Goal: Transaction & Acquisition: Book appointment/travel/reservation

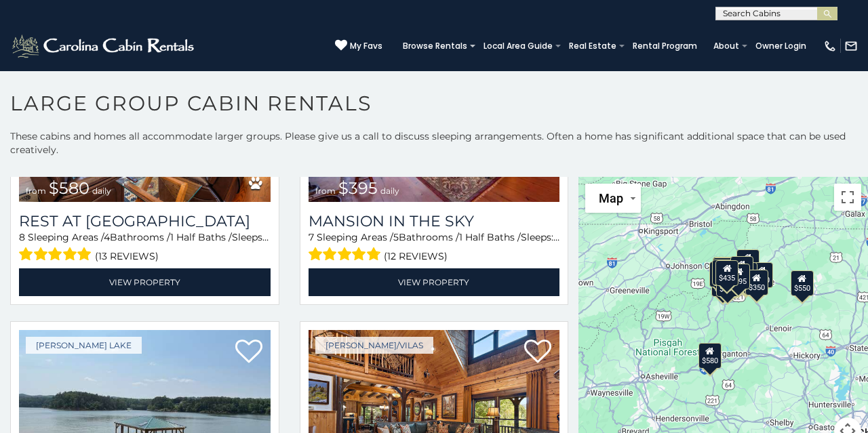
scroll to position [182, 0]
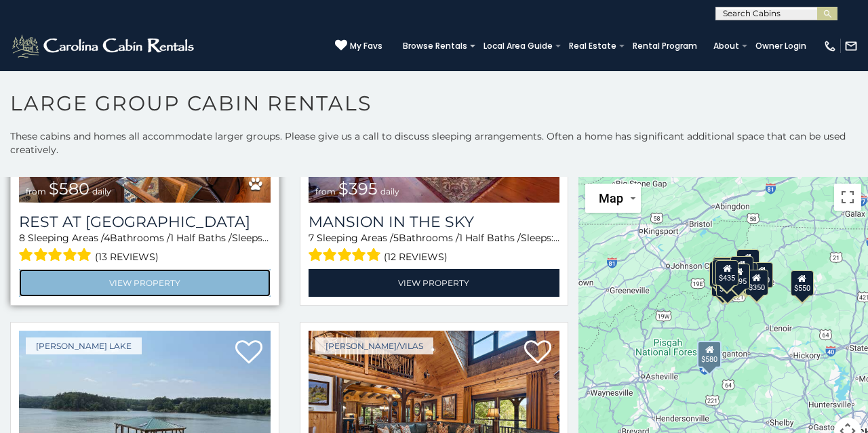
click at [151, 288] on link "View Property" at bounding box center [145, 283] width 252 height 28
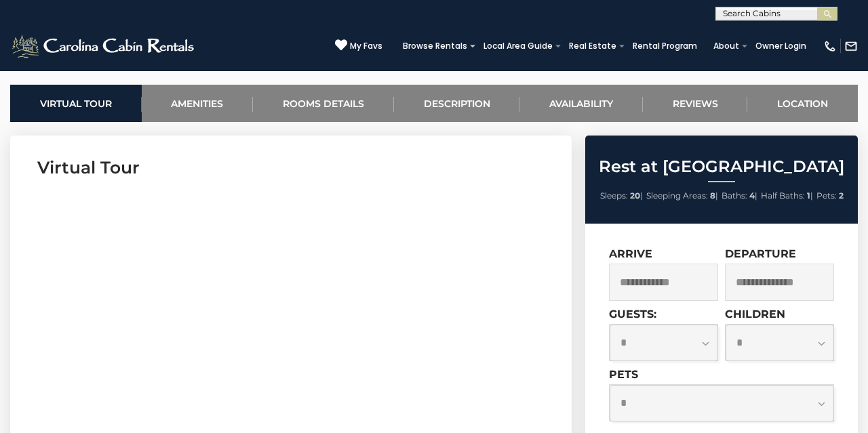
scroll to position [522, 0]
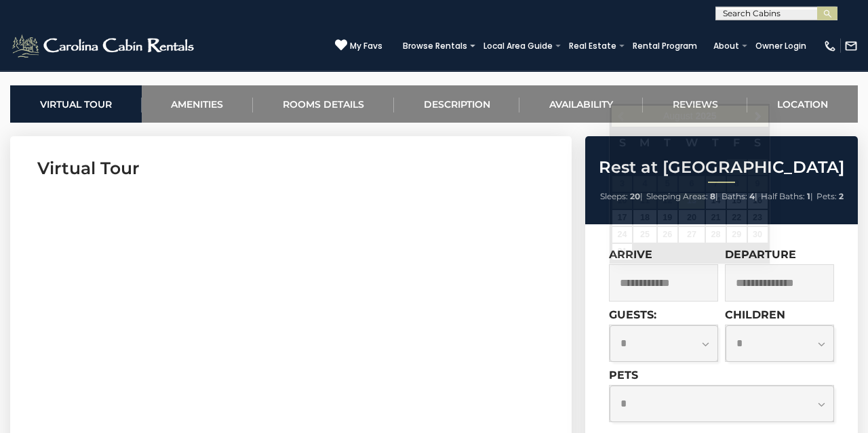
click at [634, 290] on input "text" at bounding box center [663, 283] width 109 height 37
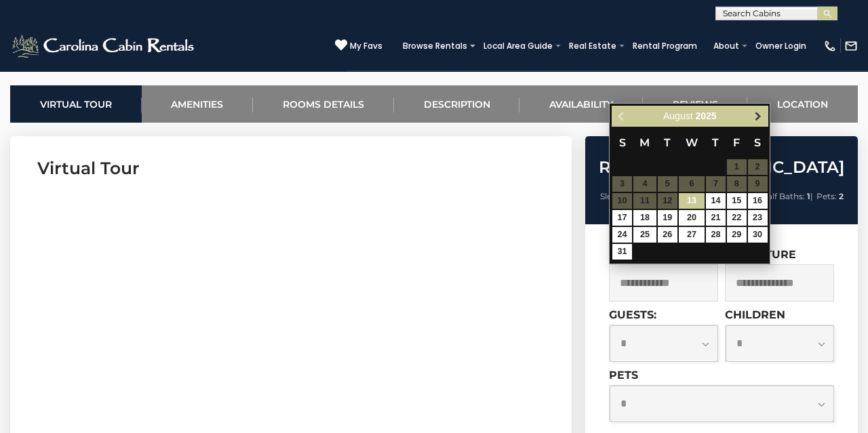
click at [756, 117] on span "Next" at bounding box center [758, 116] width 11 height 11
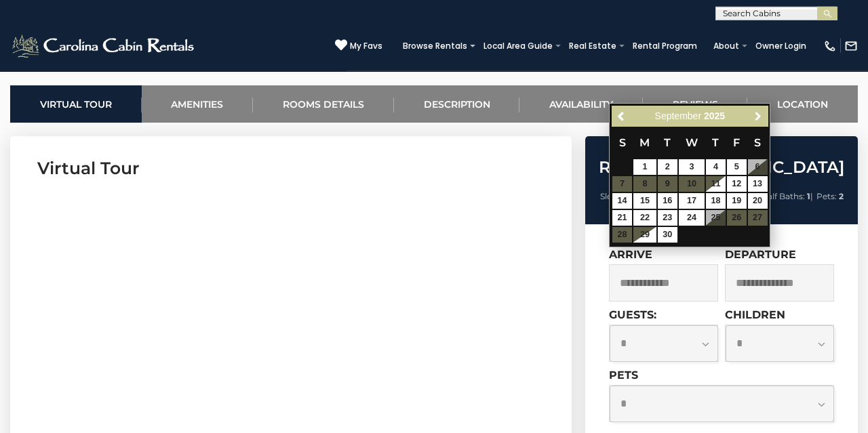
click at [756, 117] on span "Next" at bounding box center [758, 116] width 11 height 11
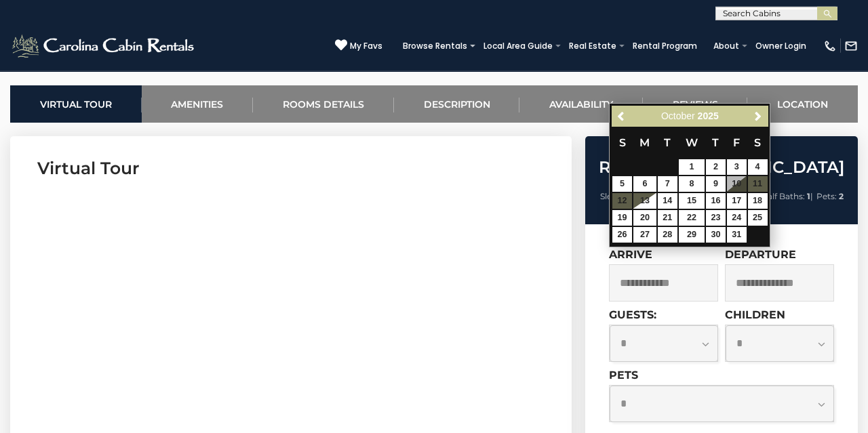
click at [737, 182] on table "S M T W T F S 1 2 3 4 5 6 7 8 9 10 11 12 13 14 15 16 17 18 19 20 21 22 23 24 25…" at bounding box center [690, 185] width 156 height 117
click at [737, 201] on link "17" at bounding box center [737, 201] width 20 height 16
type input "**********"
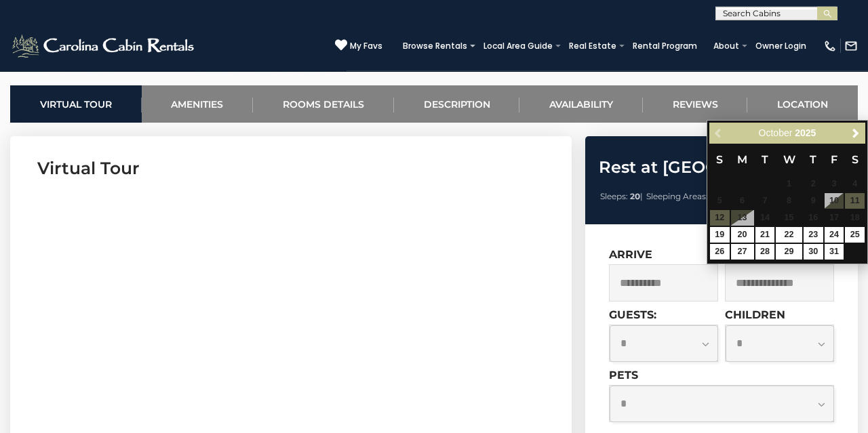
click at [759, 292] on input "text" at bounding box center [779, 283] width 109 height 37
click at [720, 238] on link "19" at bounding box center [720, 235] width 20 height 16
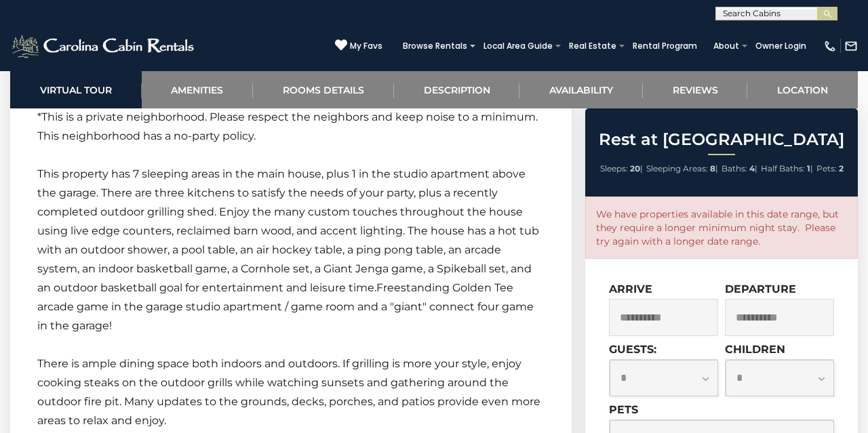
scroll to position [2239, 0]
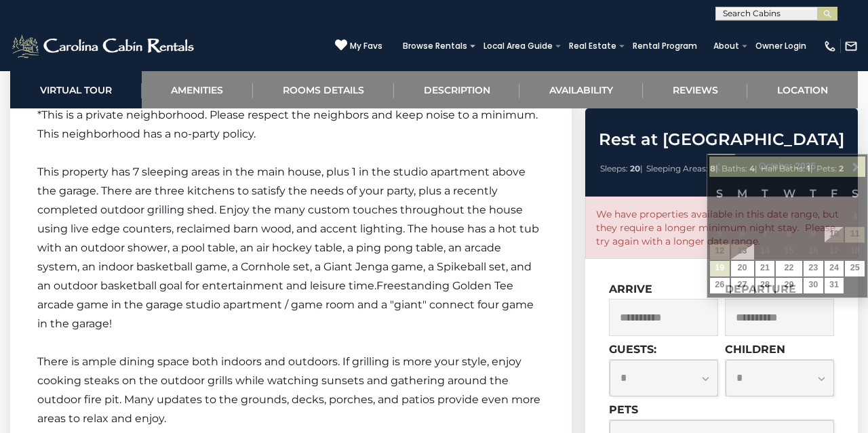
click at [790, 312] on input "**********" at bounding box center [779, 317] width 109 height 37
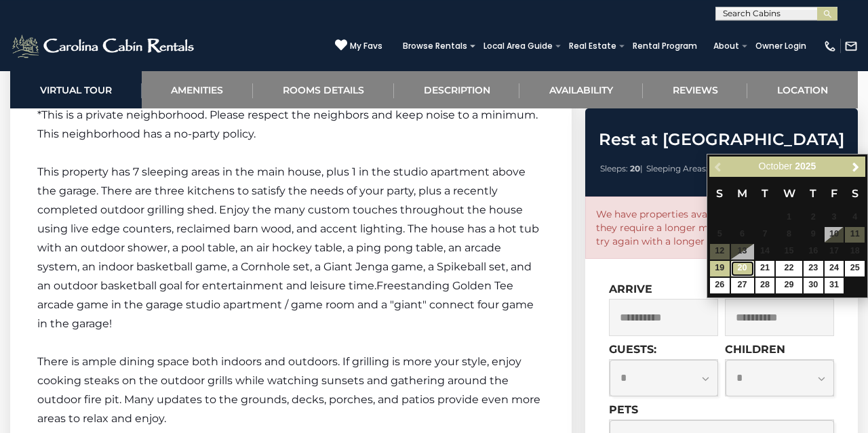
click at [742, 271] on link "20" at bounding box center [742, 269] width 23 height 16
type input "**********"
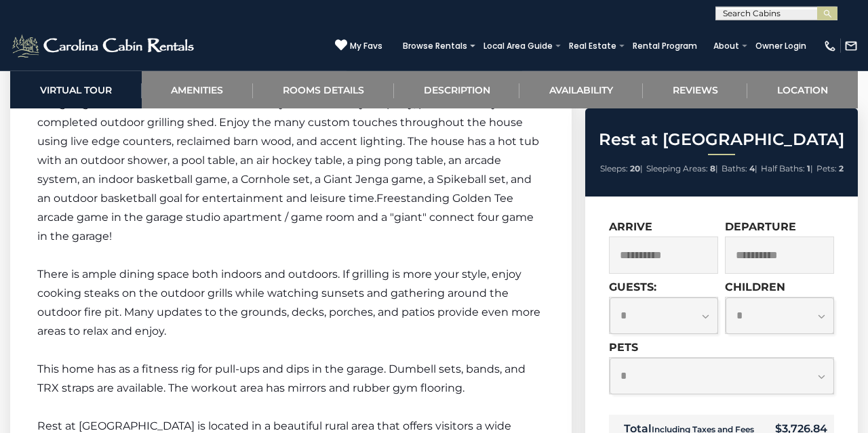
scroll to position [2328, 0]
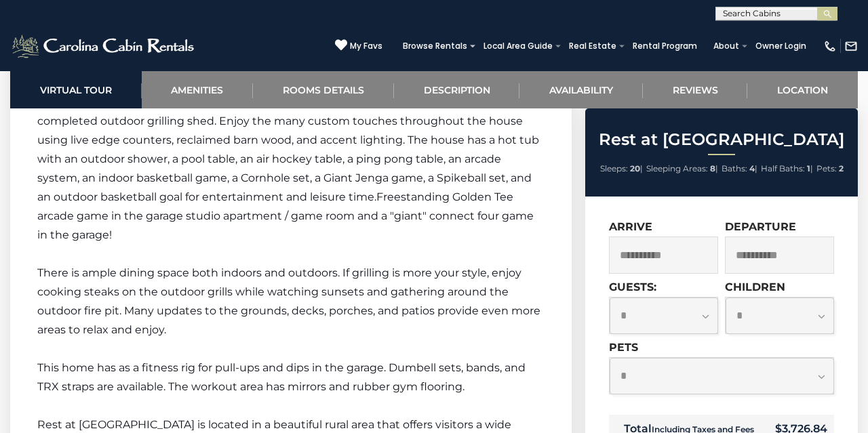
click at [610, 298] on select "**********" at bounding box center [664, 316] width 109 height 37
select select "**"
click option "**" at bounding box center [0, 0] width 0 height 0
click at [726, 298] on select "**********" at bounding box center [780, 316] width 109 height 37
select select "*"
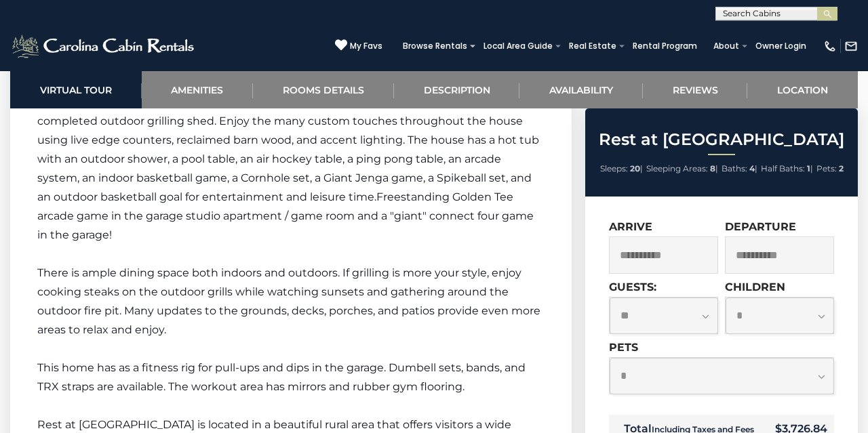
click option "*" at bounding box center [0, 0] width 0 height 0
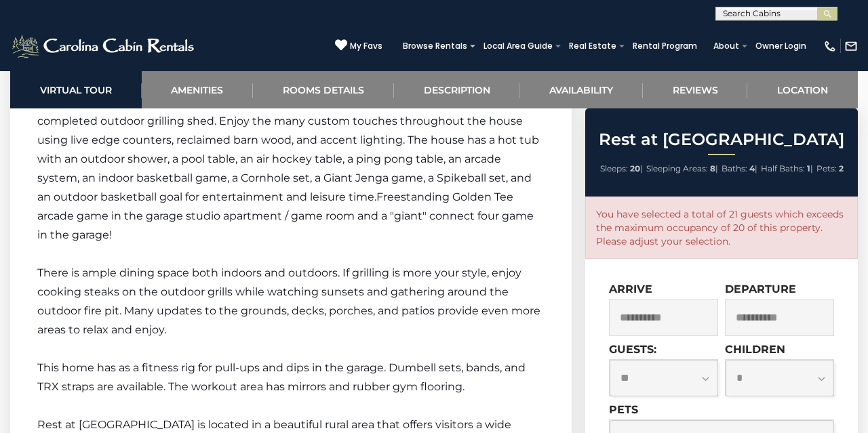
click at [610, 360] on select "**********" at bounding box center [664, 378] width 109 height 37
select select "**"
click option "**" at bounding box center [0, 0] width 0 height 0
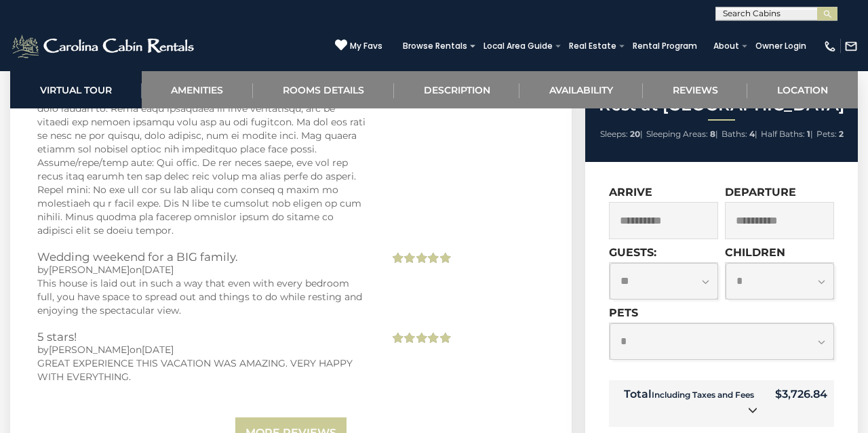
scroll to position [4204, 0]
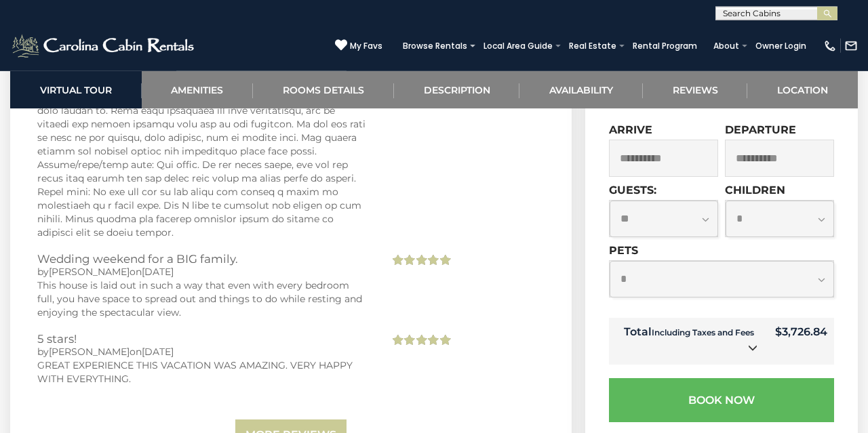
click at [760, 318] on td "Total Including Taxes and Fees" at bounding box center [688, 341] width 159 height 47
click at [752, 343] on icon at bounding box center [752, 347] width 9 height 9
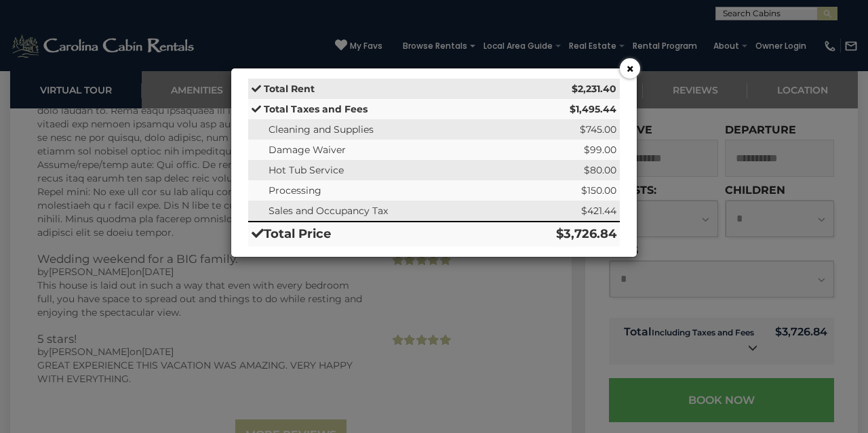
click at [634, 69] on button "×" at bounding box center [630, 68] width 20 height 20
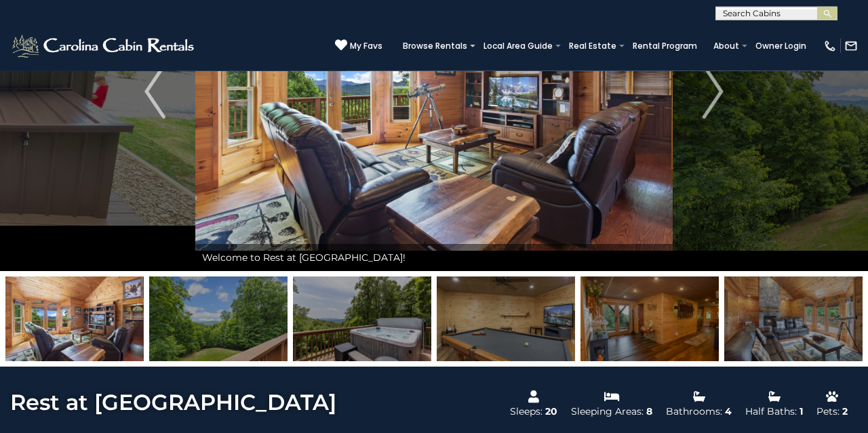
scroll to position [0, 0]
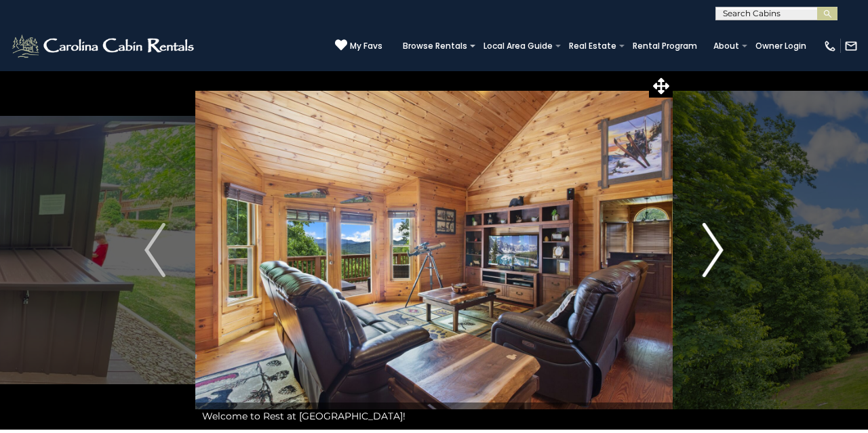
click at [720, 245] on img "Next" at bounding box center [713, 250] width 20 height 54
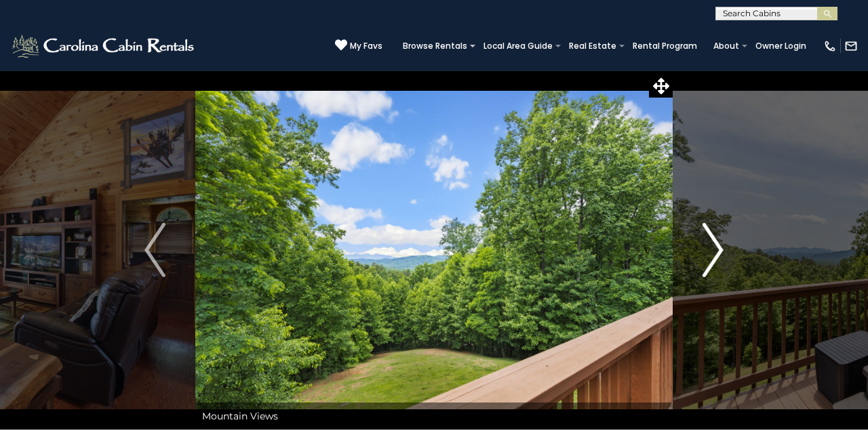
click at [720, 245] on img "Next" at bounding box center [713, 250] width 20 height 54
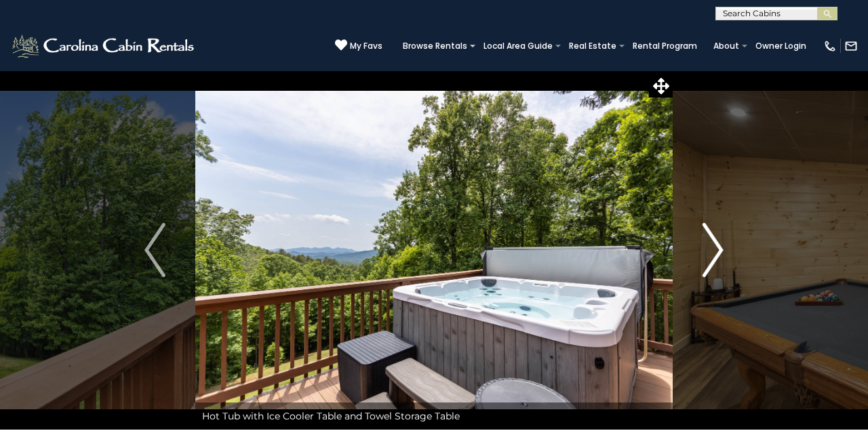
click at [720, 245] on img "Next" at bounding box center [713, 250] width 20 height 54
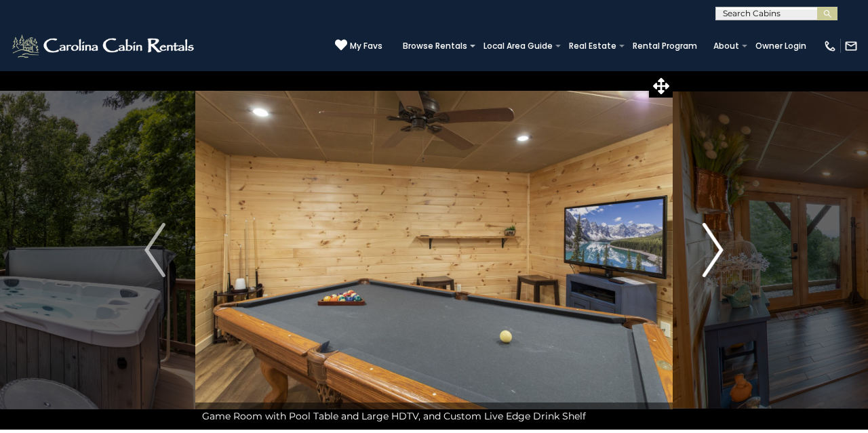
click at [720, 245] on img "Next" at bounding box center [713, 250] width 20 height 54
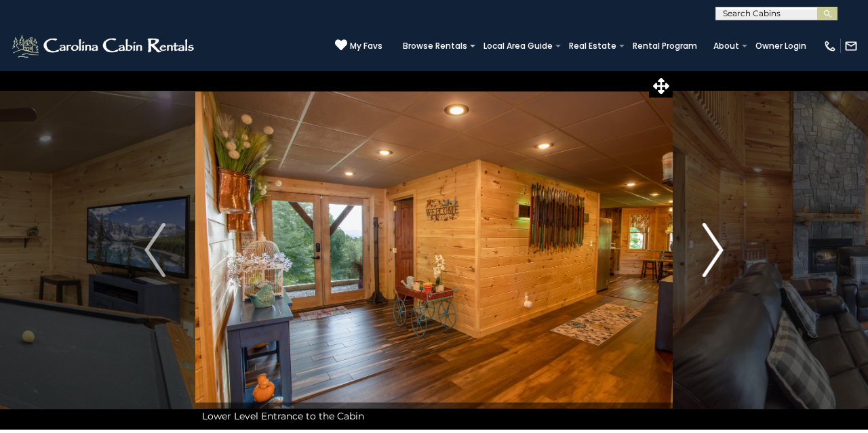
click at [720, 249] on img "Next" at bounding box center [713, 250] width 20 height 54
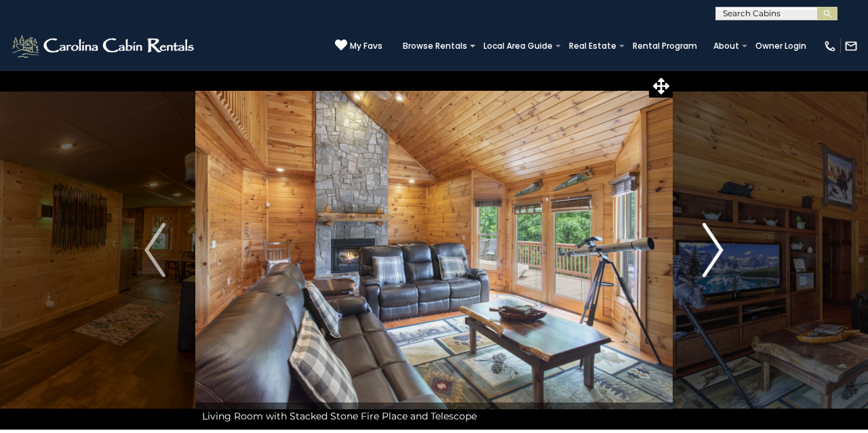
click at [718, 253] on img "Next" at bounding box center [713, 250] width 20 height 54
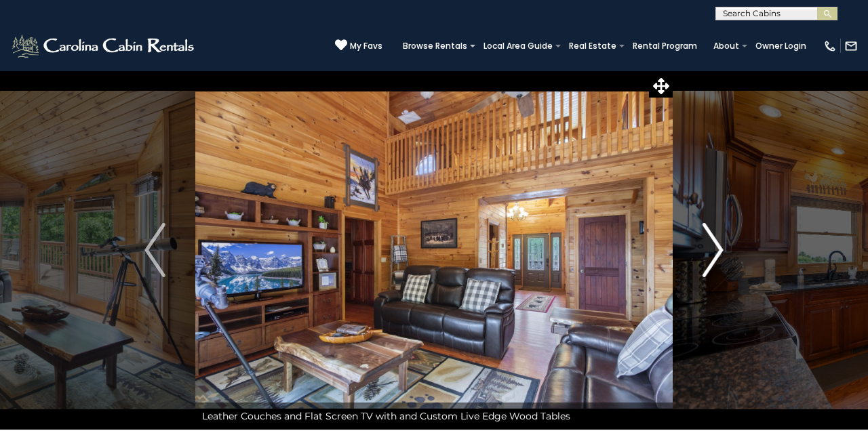
click at [718, 251] on img "Next" at bounding box center [713, 250] width 20 height 54
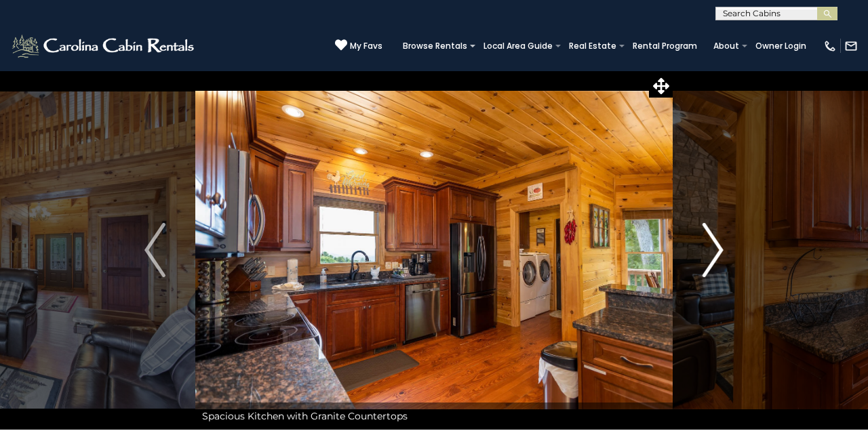
click at [722, 248] on img "Next" at bounding box center [713, 250] width 20 height 54
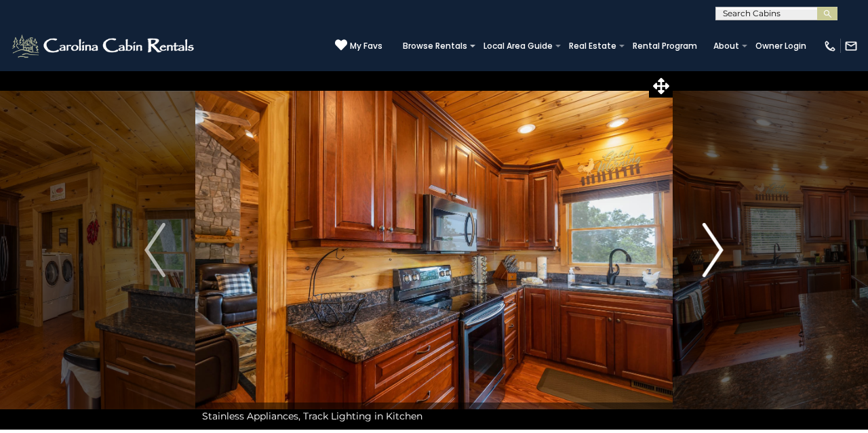
click at [722, 248] on img "Next" at bounding box center [713, 250] width 20 height 54
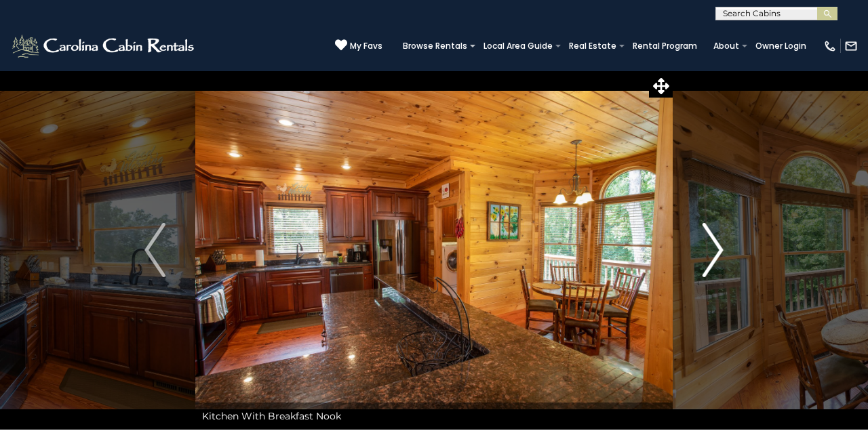
click at [725, 254] on button "Next" at bounding box center [713, 251] width 81 height 360
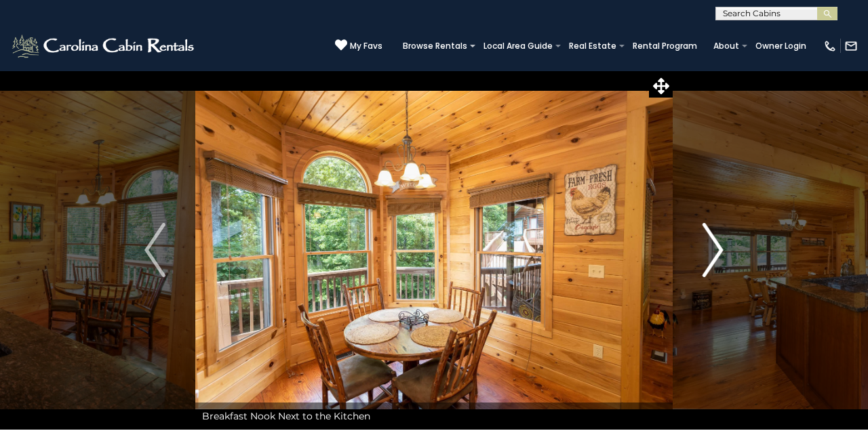
click at [716, 237] on img "Next" at bounding box center [713, 250] width 20 height 54
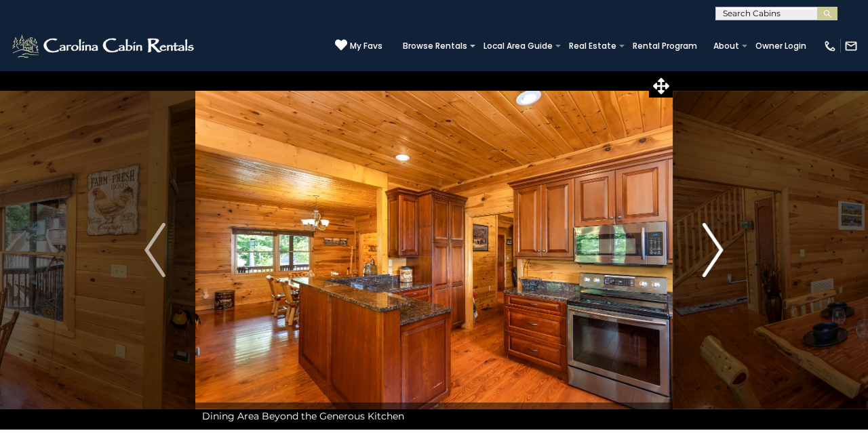
click at [716, 237] on img "Next" at bounding box center [713, 250] width 20 height 54
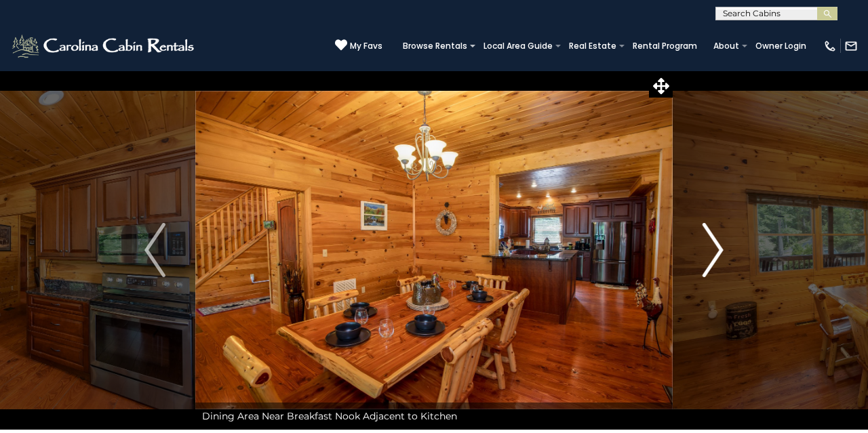
click at [716, 237] on img "Next" at bounding box center [713, 250] width 20 height 54
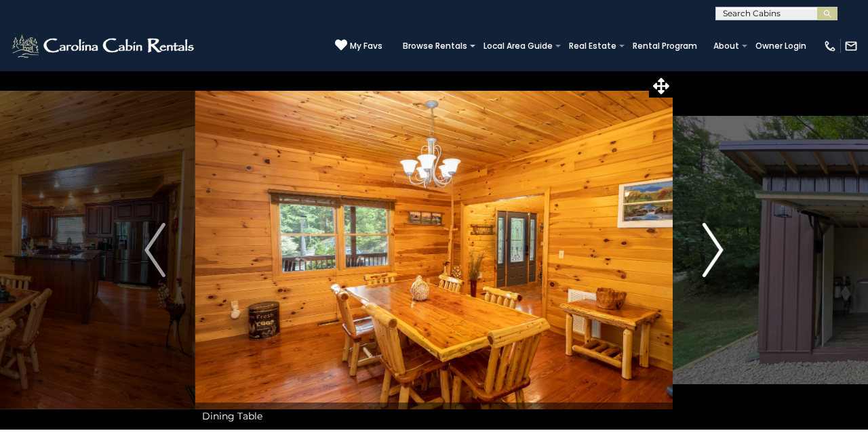
click at [717, 245] on img "Next" at bounding box center [713, 250] width 20 height 54
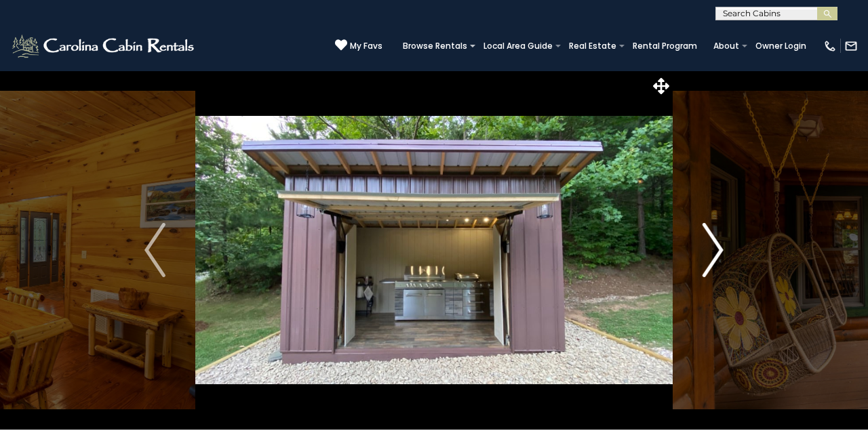
click at [718, 244] on img "Next" at bounding box center [713, 250] width 20 height 54
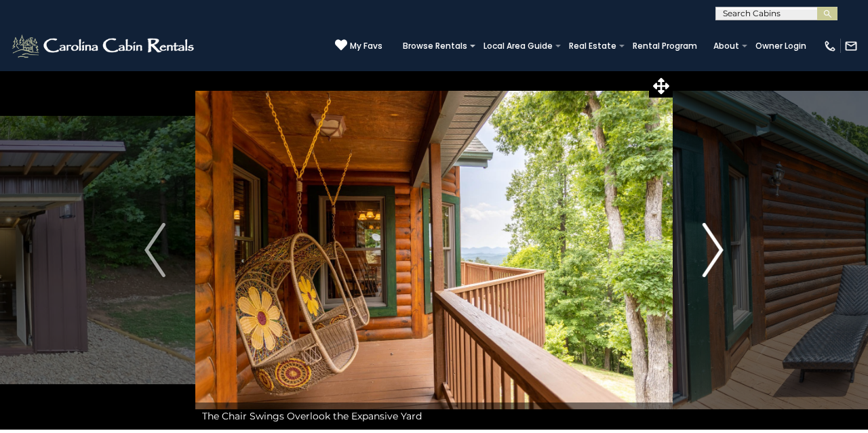
click at [703, 252] on img "Next" at bounding box center [713, 250] width 20 height 54
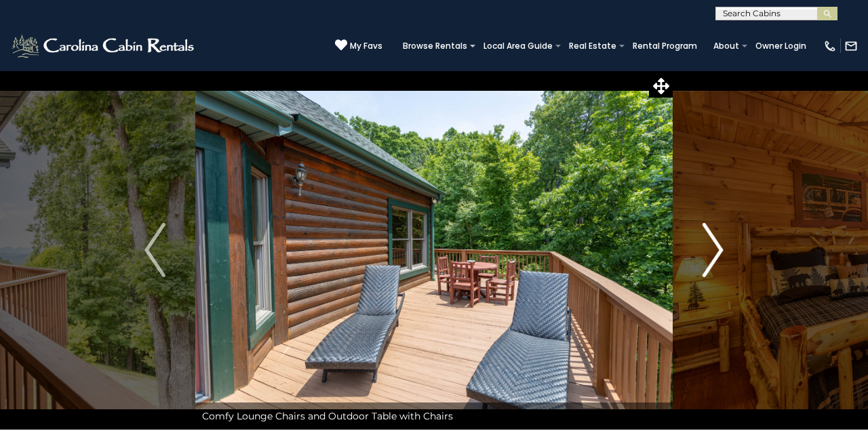
click at [721, 249] on img "Next" at bounding box center [713, 250] width 20 height 54
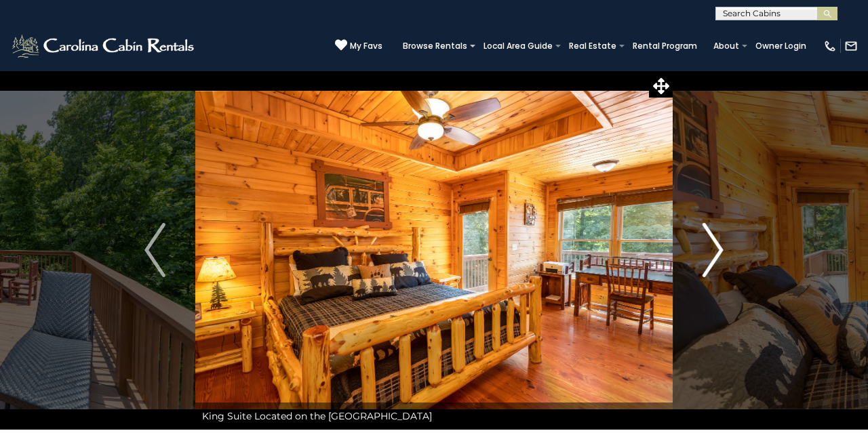
click at [716, 250] on img "Next" at bounding box center [713, 250] width 20 height 54
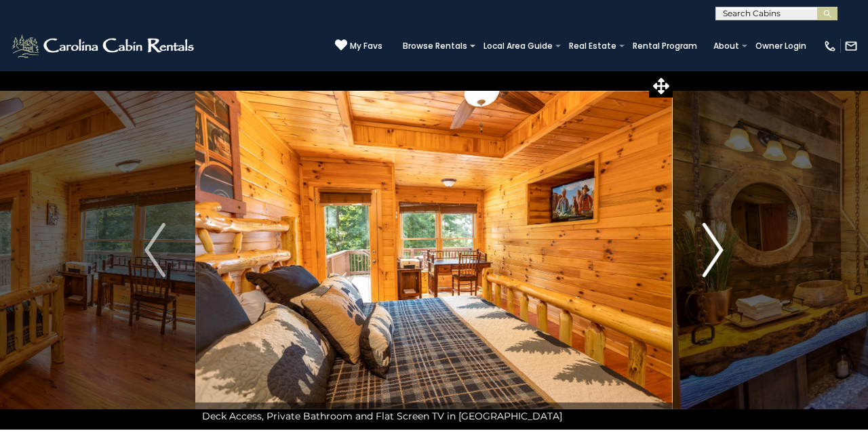
click at [723, 256] on img "Next" at bounding box center [713, 250] width 20 height 54
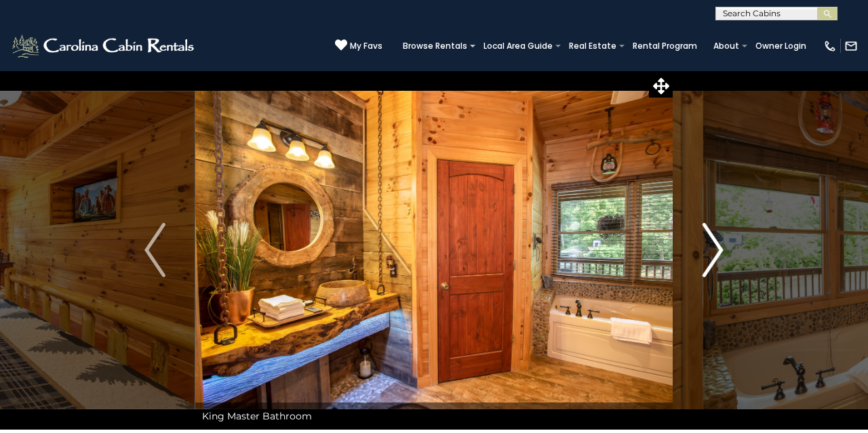
click at [712, 255] on img "Next" at bounding box center [713, 250] width 20 height 54
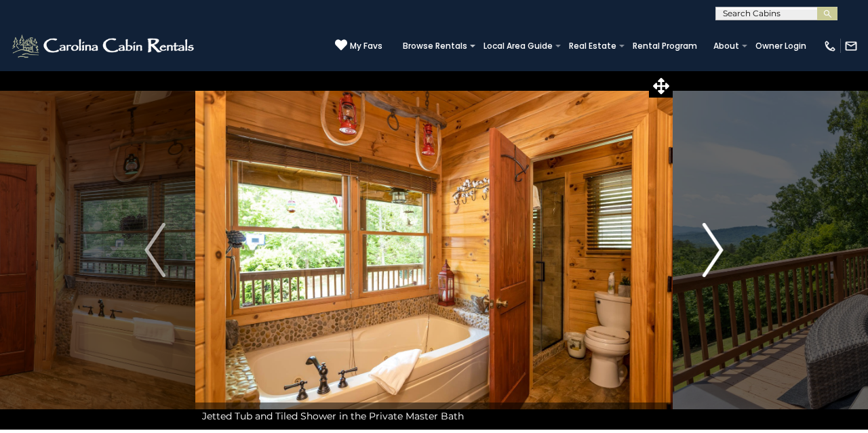
click at [716, 248] on img "Next" at bounding box center [713, 250] width 20 height 54
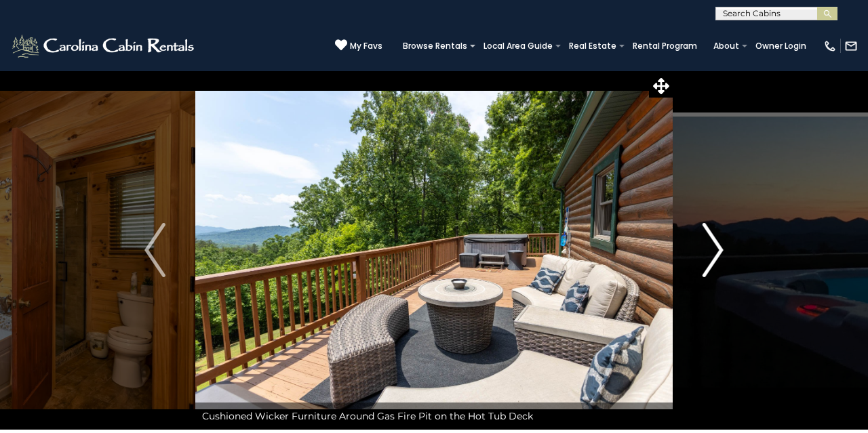
click at [722, 251] on img "Next" at bounding box center [713, 250] width 20 height 54
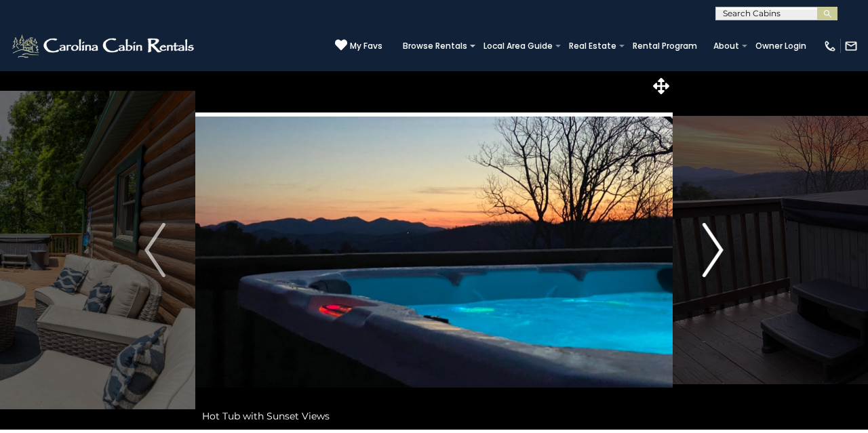
click at [714, 245] on img "Next" at bounding box center [713, 250] width 20 height 54
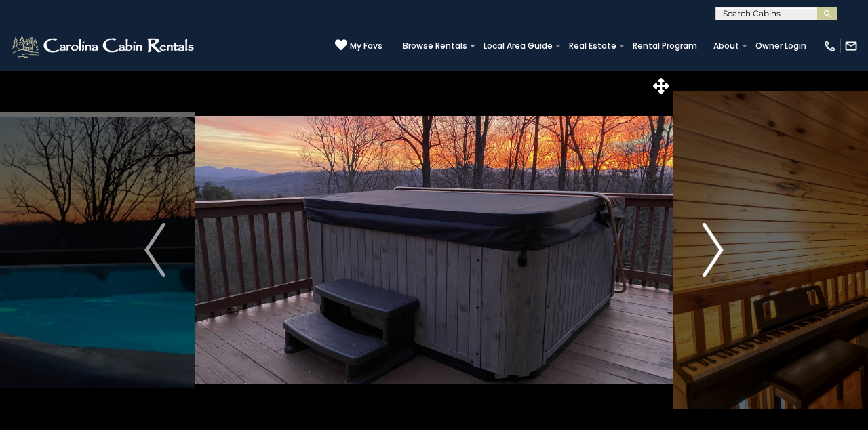
click at [718, 243] on img "Next" at bounding box center [713, 250] width 20 height 54
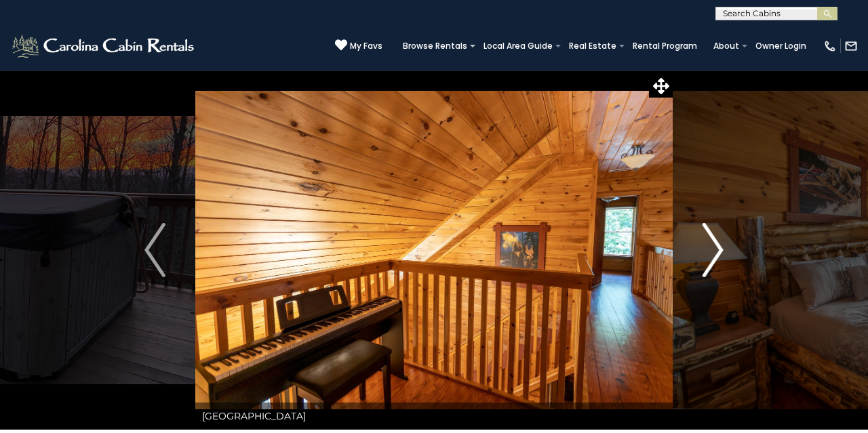
click at [706, 264] on img "Next" at bounding box center [713, 250] width 20 height 54
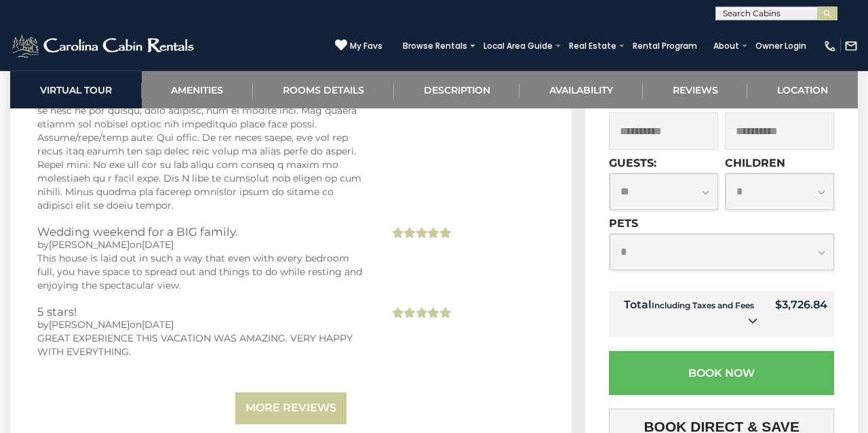
scroll to position [4231, 0]
click at [503, 335] on div "GREAT FOR KIDS by [PERSON_NAME] on [DATE] Game room was fantastic, and the loca…" at bounding box center [290, 1] width 507 height 849
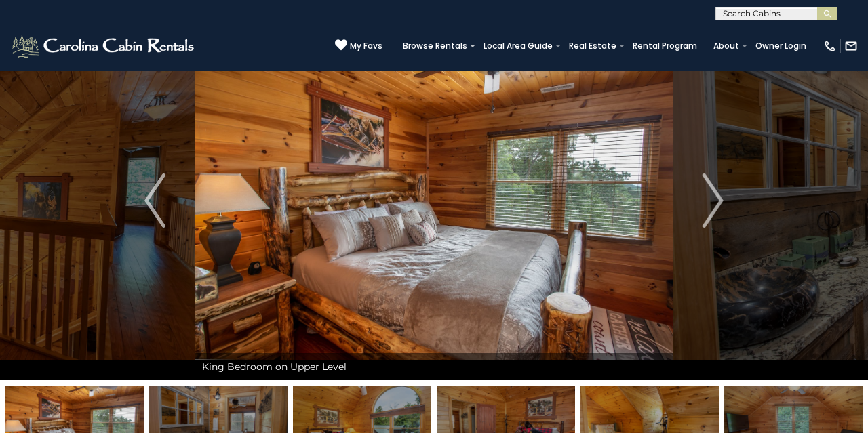
scroll to position [0, 0]
